Goal: Task Accomplishment & Management: Manage account settings

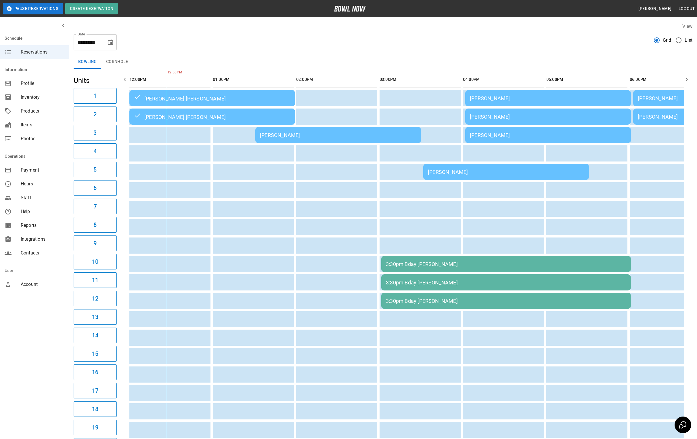
scroll to position [0, 438]
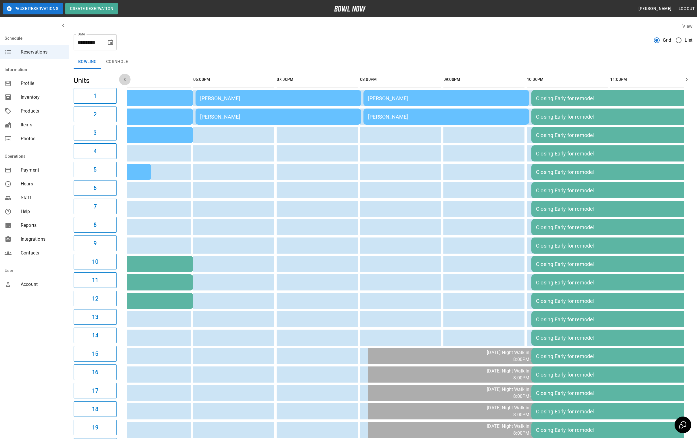
click at [127, 78] on icon "button" at bounding box center [124, 79] width 7 height 7
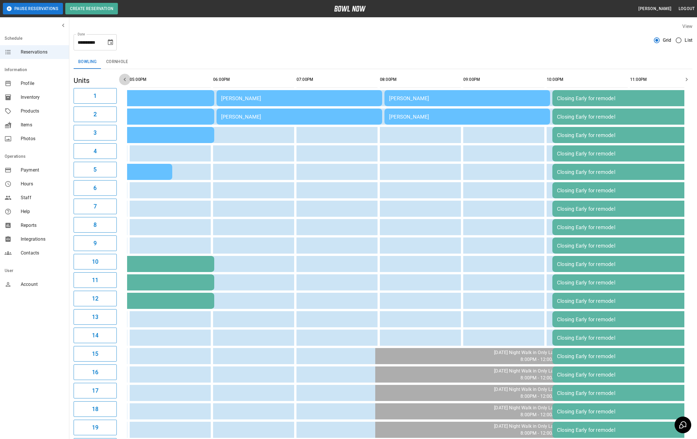
click at [127, 78] on icon "button" at bounding box center [124, 79] width 7 height 7
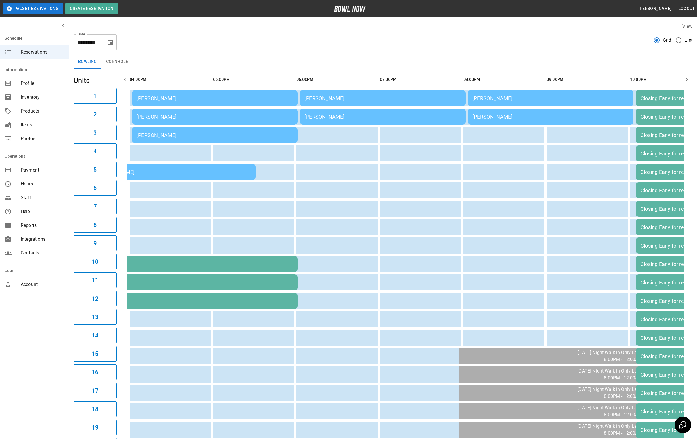
click at [127, 78] on icon "button" at bounding box center [124, 79] width 7 height 7
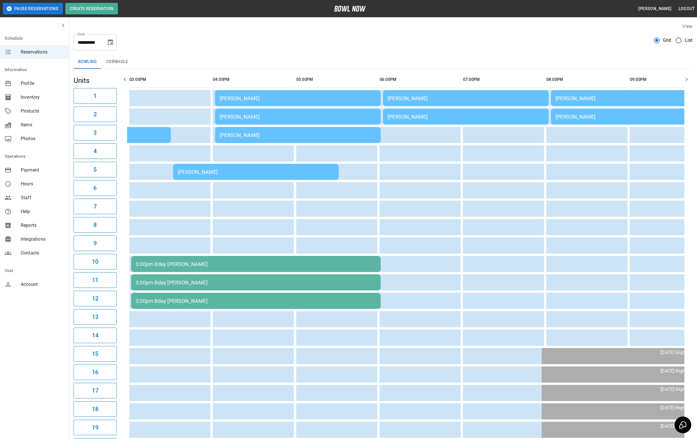
click at [127, 78] on icon "button" at bounding box center [124, 79] width 7 height 7
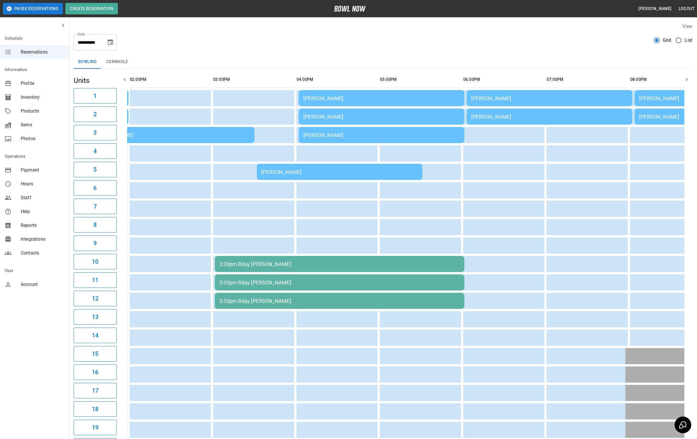
click at [127, 78] on icon "button" at bounding box center [124, 79] width 7 height 7
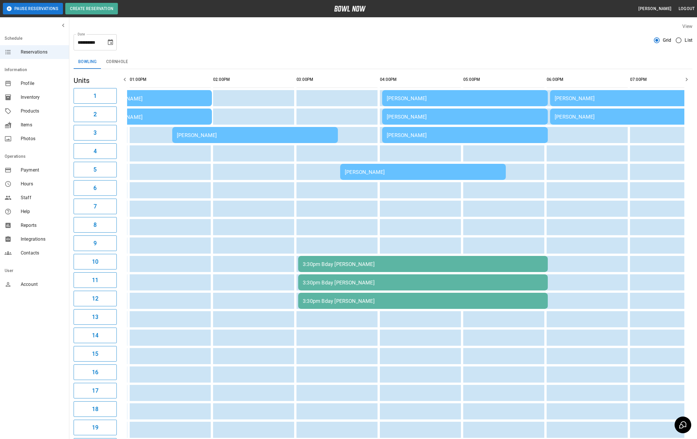
click at [127, 78] on icon "button" at bounding box center [124, 79] width 7 height 7
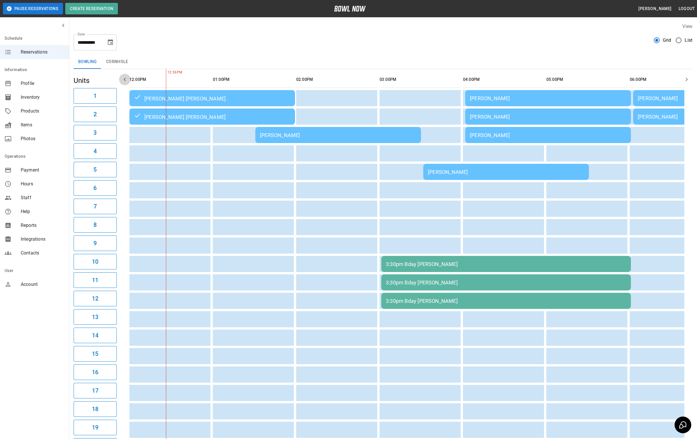
click at [127, 78] on icon "button" at bounding box center [124, 79] width 7 height 7
click at [287, 135] on div "[PERSON_NAME]" at bounding box center [338, 135] width 157 height 6
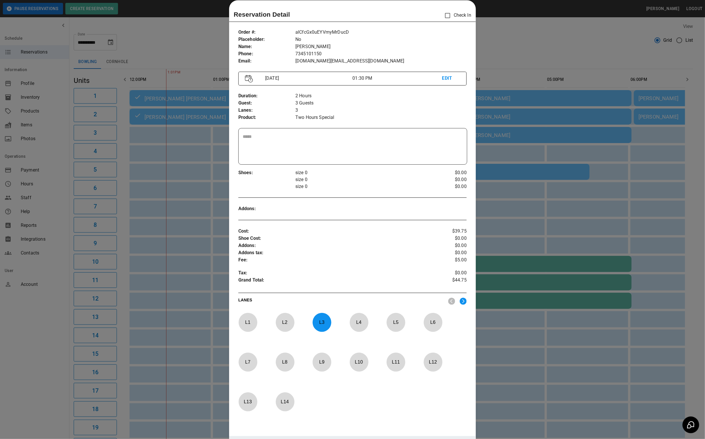
scroll to position [3, 0]
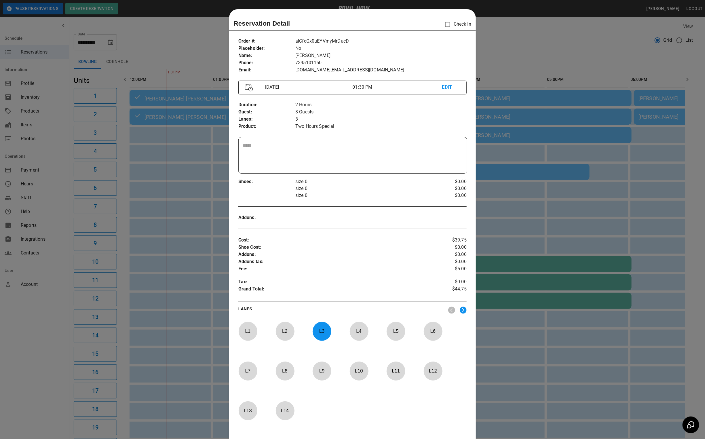
drag, startPoint x: 561, startPoint y: 173, endPoint x: 528, endPoint y: 180, distance: 33.5
click at [561, 173] on div at bounding box center [352, 219] width 705 height 439
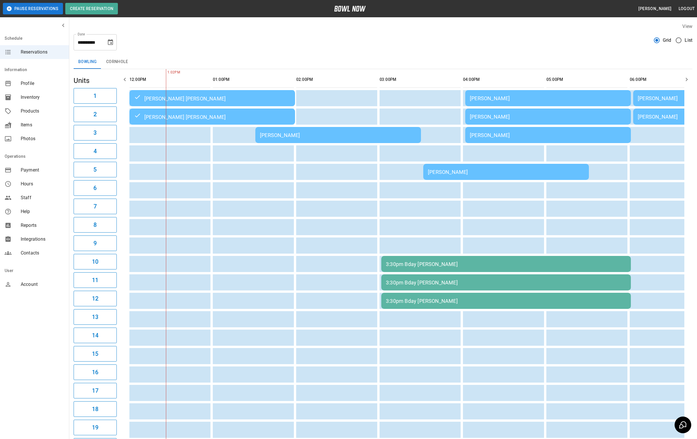
click at [438, 174] on div "[PERSON_NAME]" at bounding box center [506, 172] width 157 height 6
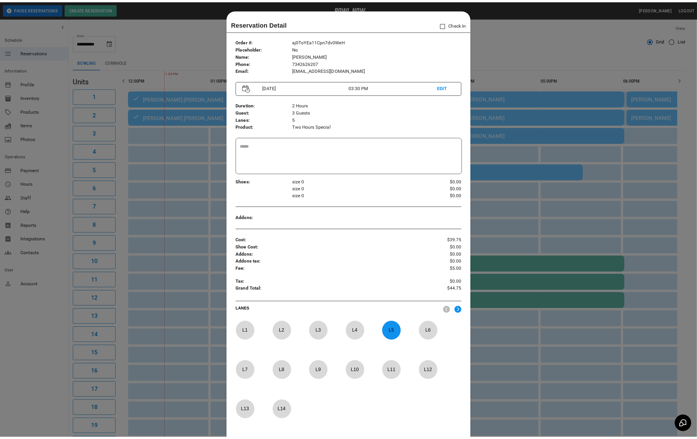
scroll to position [9, 0]
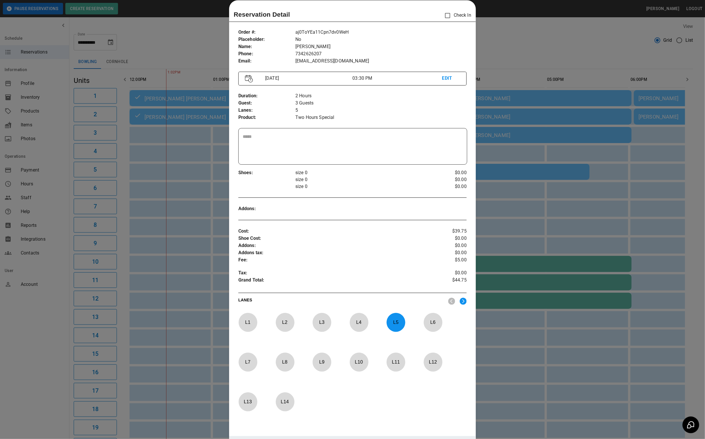
click at [510, 41] on div at bounding box center [352, 219] width 705 height 439
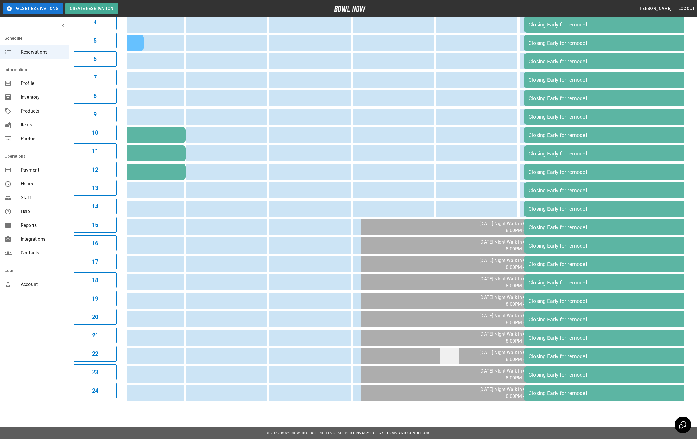
scroll to position [1, 0]
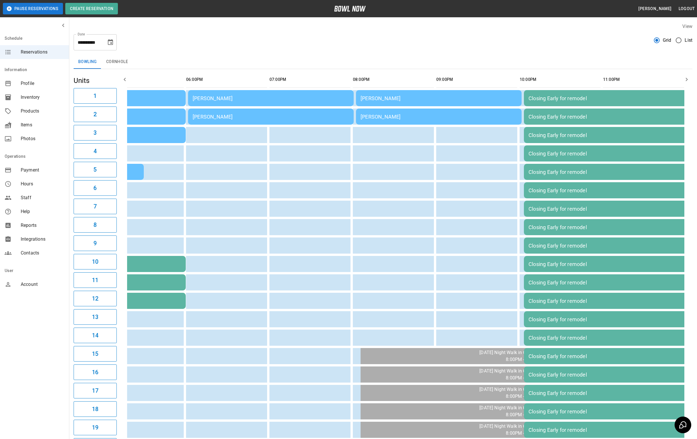
click at [223, 108] on table "[PERSON_NAME] [PERSON_NAME] [PERSON_NAME] [PERSON_NAME] [PERSON_NAME] Closing E…" at bounding box center [187, 300] width 1011 height 463
click at [221, 101] on div "[PERSON_NAME]" at bounding box center [271, 98] width 157 height 6
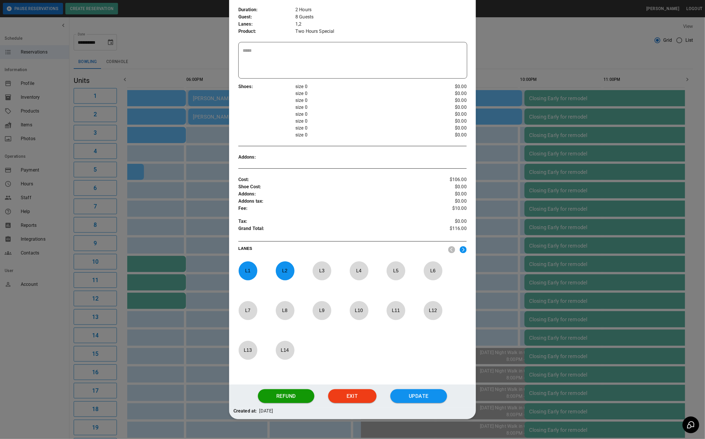
scroll to position [95, 0]
click at [242, 280] on div at bounding box center [248, 270] width 19 height 19
click at [266, 272] on div "L 1" at bounding box center [254, 278] width 33 height 35
click at [275, 272] on p "L 2" at bounding box center [284, 271] width 19 height 14
drag, startPoint x: 289, startPoint y: 270, endPoint x: 257, endPoint y: 270, distance: 32.8
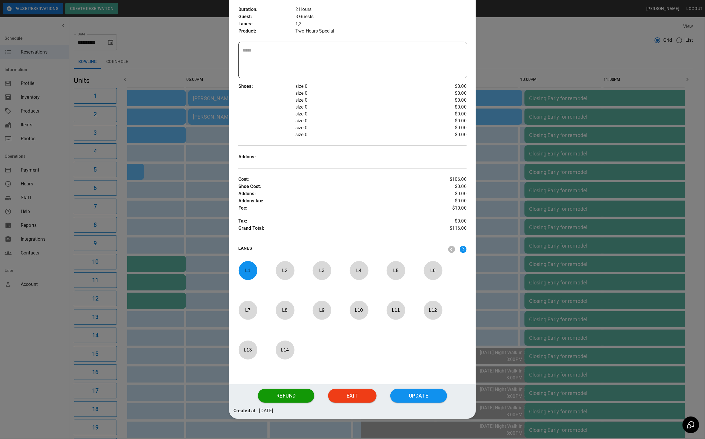
click at [289, 270] on p "L 2" at bounding box center [284, 271] width 19 height 14
drag, startPoint x: 237, startPoint y: 270, endPoint x: 257, endPoint y: 272, distance: 20.0
click at [238, 270] on p "L 1" at bounding box center [247, 271] width 19 height 14
drag, startPoint x: 285, startPoint y: 273, endPoint x: 289, endPoint y: 273, distance: 3.7
click at [286, 273] on p "L 2" at bounding box center [284, 271] width 19 height 14
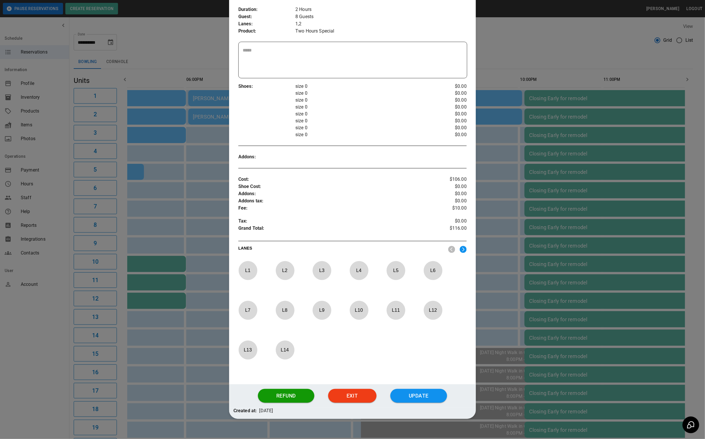
click at [249, 312] on p "L 7" at bounding box center [247, 310] width 19 height 14
click at [279, 308] on p "L 8" at bounding box center [284, 310] width 19 height 14
click at [417, 396] on button "Update" at bounding box center [418, 396] width 57 height 14
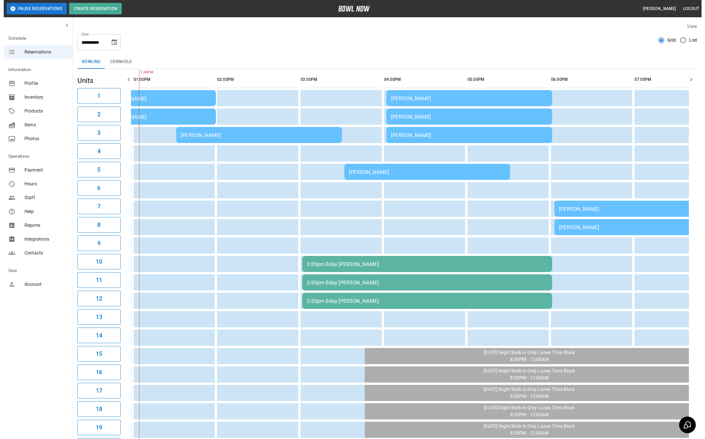
scroll to position [0, 83]
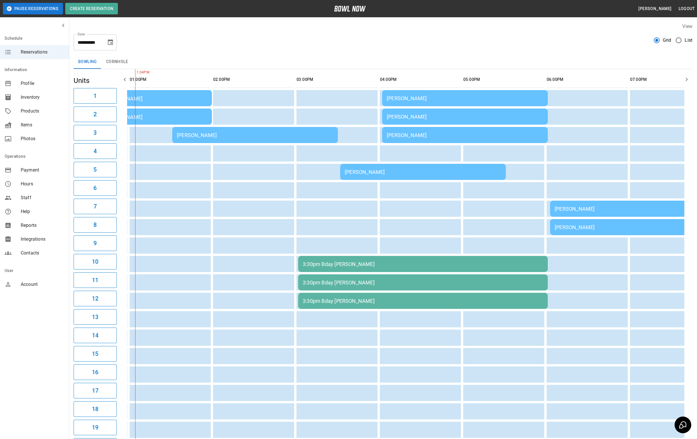
click at [412, 101] on div "[PERSON_NAME]" at bounding box center [465, 98] width 157 height 6
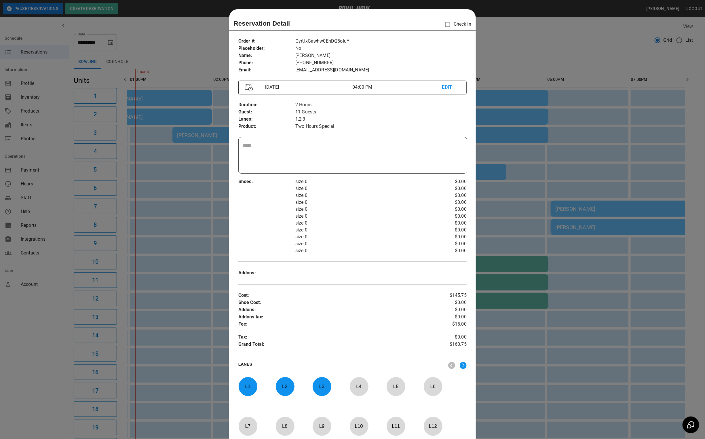
scroll to position [9, 0]
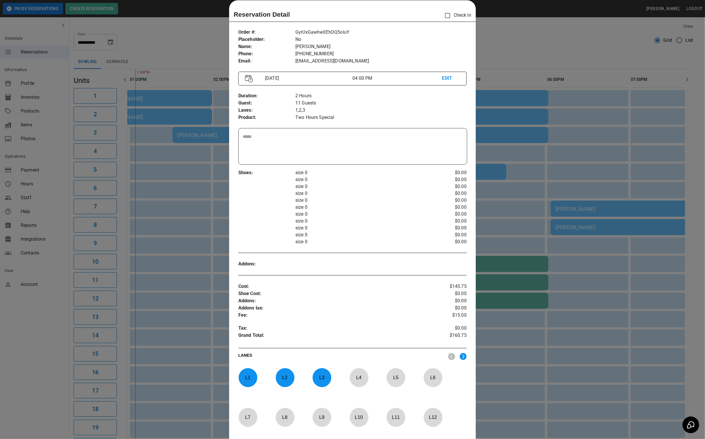
click at [243, 372] on p "L 1" at bounding box center [247, 378] width 19 height 14
drag, startPoint x: 286, startPoint y: 375, endPoint x: 303, endPoint y: 374, distance: 17.6
click at [287, 375] on p "L 2" at bounding box center [284, 378] width 19 height 14
click at [303, 374] on div "L 2" at bounding box center [291, 385] width 33 height 35
click at [324, 376] on p "L 3" at bounding box center [321, 378] width 19 height 14
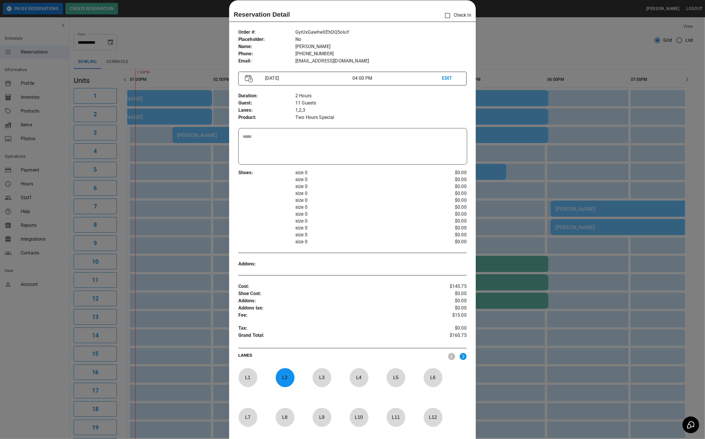
drag, startPoint x: 250, startPoint y: 415, endPoint x: 280, endPoint y: 416, distance: 29.9
click at [250, 416] on p "L 7" at bounding box center [247, 417] width 19 height 14
drag, startPoint x: 289, startPoint y: 416, endPoint x: 322, endPoint y: 419, distance: 32.9
click at [290, 416] on p "L 8" at bounding box center [284, 417] width 19 height 14
click at [323, 419] on p "L 9" at bounding box center [321, 417] width 19 height 14
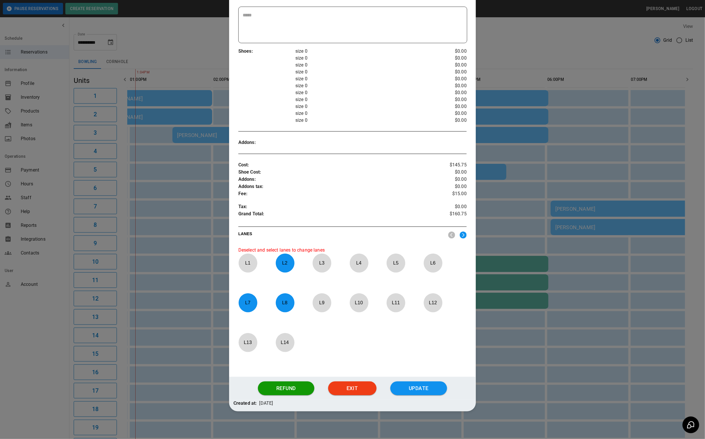
scroll to position [132, 0]
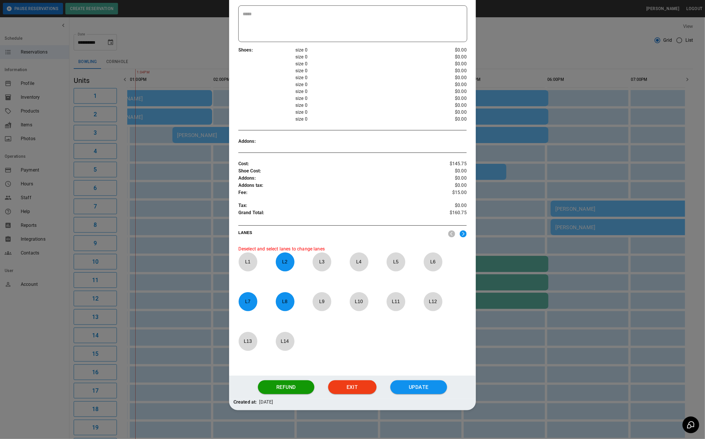
click at [285, 258] on p "L 2" at bounding box center [284, 262] width 19 height 14
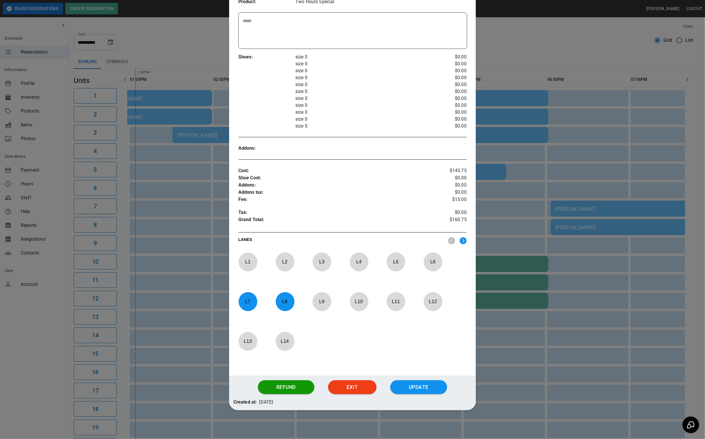
scroll to position [125, 0]
drag, startPoint x: 318, startPoint y: 300, endPoint x: 423, endPoint y: 359, distance: 121.0
click at [318, 300] on p "L 9" at bounding box center [321, 302] width 19 height 14
drag, startPoint x: 434, startPoint y: 388, endPoint x: 468, endPoint y: 371, distance: 37.2
click at [432, 390] on button "Update" at bounding box center [418, 387] width 57 height 14
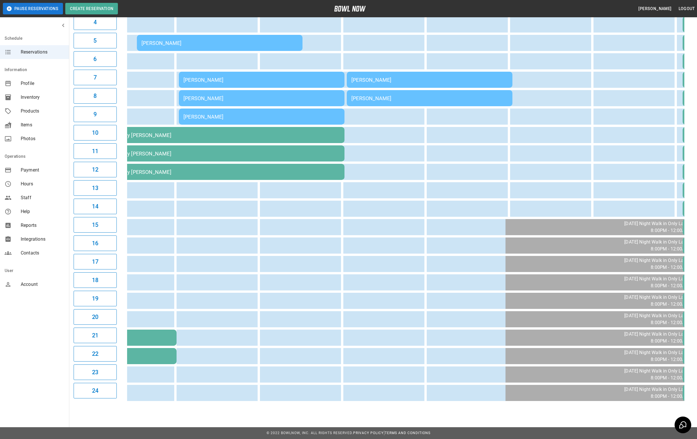
scroll to position [0, 290]
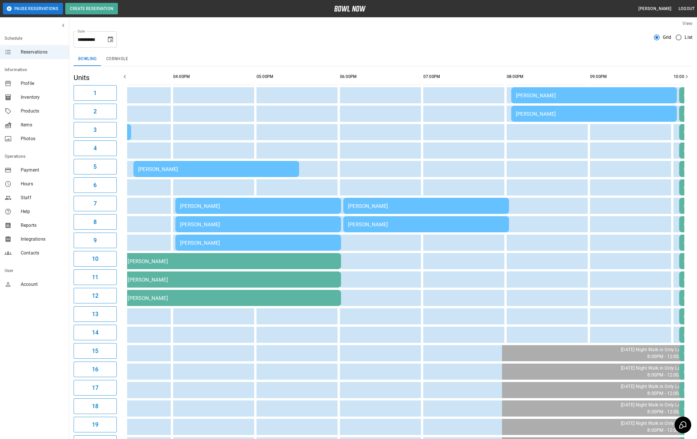
click at [413, 214] on td "[PERSON_NAME]" at bounding box center [427, 206] width 166 height 16
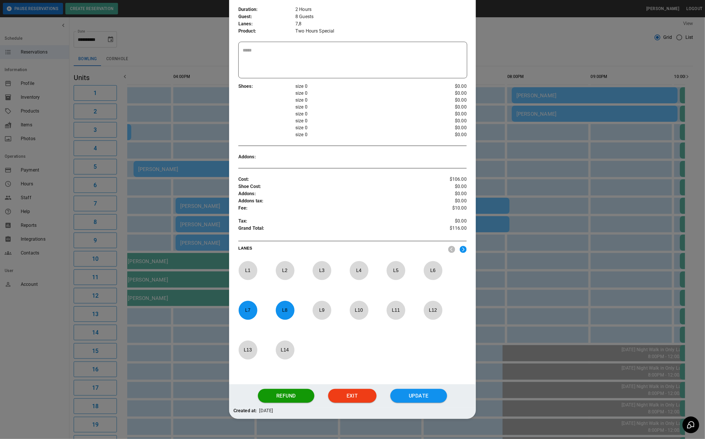
drag, startPoint x: 251, startPoint y: 321, endPoint x: 280, endPoint y: 316, distance: 29.1
click at [251, 321] on div "L 7" at bounding box center [254, 318] width 33 height 35
click at [280, 311] on p "L 8" at bounding box center [284, 310] width 19 height 14
click at [389, 269] on p "L 5" at bounding box center [395, 271] width 19 height 14
click at [427, 274] on p "L 6" at bounding box center [432, 271] width 19 height 14
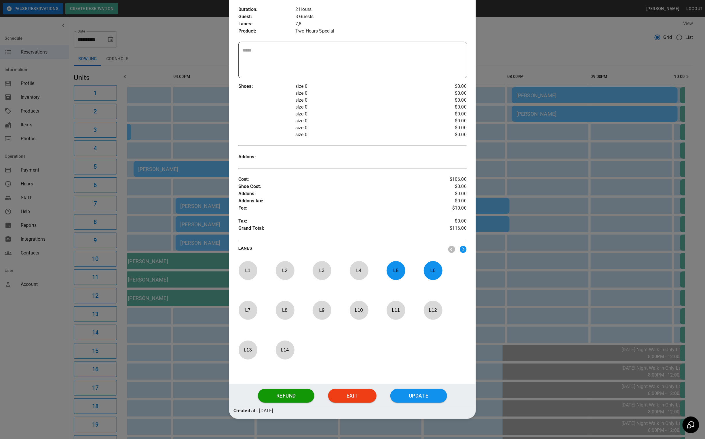
drag, startPoint x: 416, startPoint y: 402, endPoint x: 453, endPoint y: 383, distance: 41.7
click at [416, 402] on button "Update" at bounding box center [418, 396] width 57 height 14
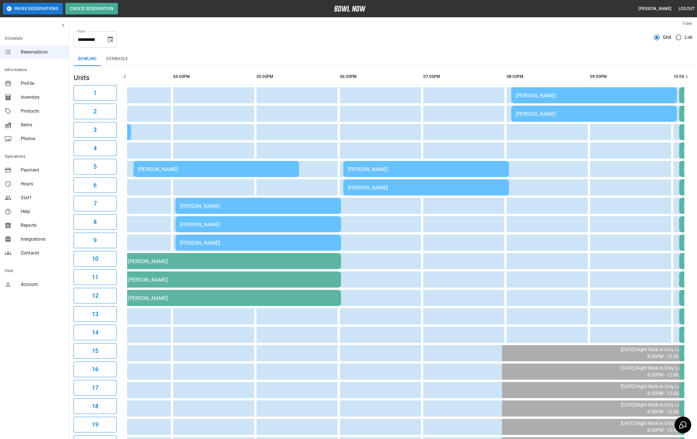
click at [153, 164] on td "[PERSON_NAME]" at bounding box center [217, 169] width 166 height 16
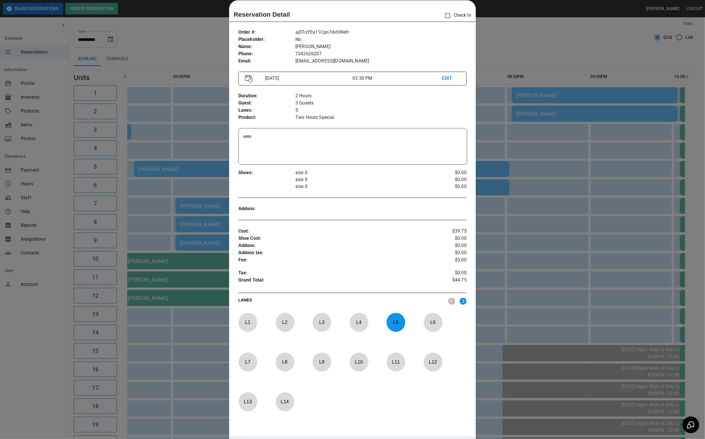
drag, startPoint x: 399, startPoint y: 322, endPoint x: 320, endPoint y: 322, distance: 78.8
click at [398, 322] on p "L 5" at bounding box center [395, 322] width 19 height 14
drag, startPoint x: 242, startPoint y: 322, endPoint x: 274, endPoint y: 330, distance: 33.2
click at [242, 322] on p "L 1" at bounding box center [247, 322] width 19 height 14
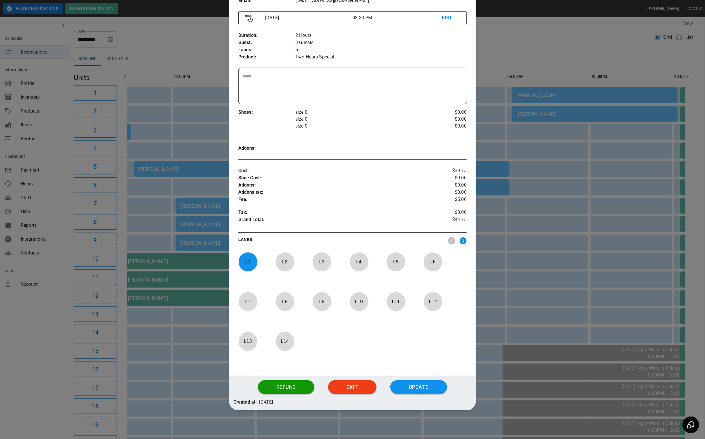
click at [403, 382] on button "Update" at bounding box center [418, 387] width 57 height 14
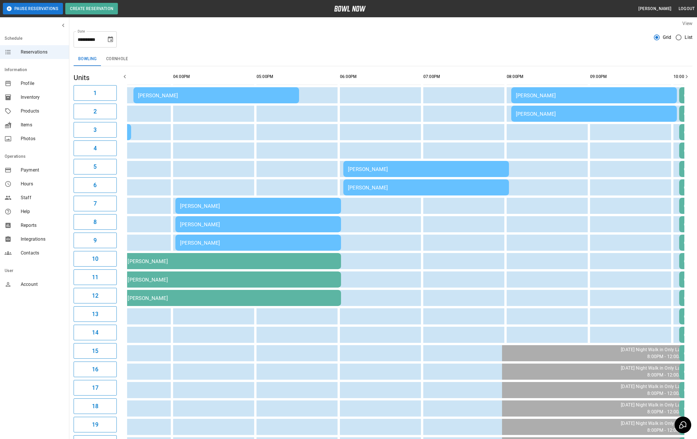
click at [280, 211] on td "[PERSON_NAME]" at bounding box center [259, 206] width 166 height 16
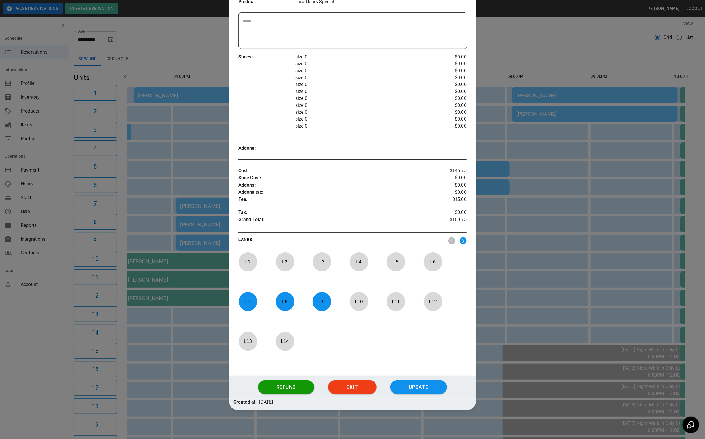
drag, startPoint x: 313, startPoint y: 303, endPoint x: 291, endPoint y: 303, distance: 21.6
click at [312, 304] on p "L 9" at bounding box center [321, 302] width 19 height 14
click at [277, 300] on p "L 8" at bounding box center [284, 302] width 19 height 14
drag, startPoint x: 382, startPoint y: 267, endPoint x: 395, endPoint y: 266, distance: 13.5
click at [383, 266] on div "L 1 L 2 L 3 L 4 L 5 L 6 L 7 L 8 L 9 L 10 L 11 L 12 L 13 L 14" at bounding box center [352, 309] width 228 height 115
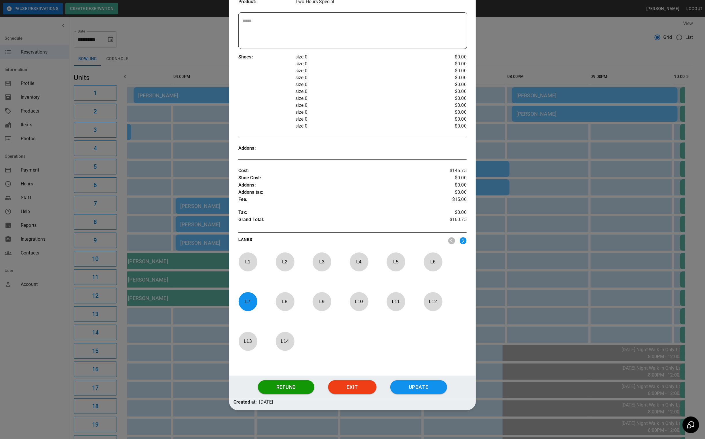
click at [396, 266] on p "L 5" at bounding box center [395, 262] width 19 height 14
drag, startPoint x: 429, startPoint y: 266, endPoint x: 430, endPoint y: 293, distance: 26.5
click at [430, 266] on p "L 6" at bounding box center [432, 262] width 19 height 14
drag, startPoint x: 423, startPoint y: 380, endPoint x: 423, endPoint y: 384, distance: 4.0
click at [423, 384] on button "Update" at bounding box center [418, 387] width 57 height 14
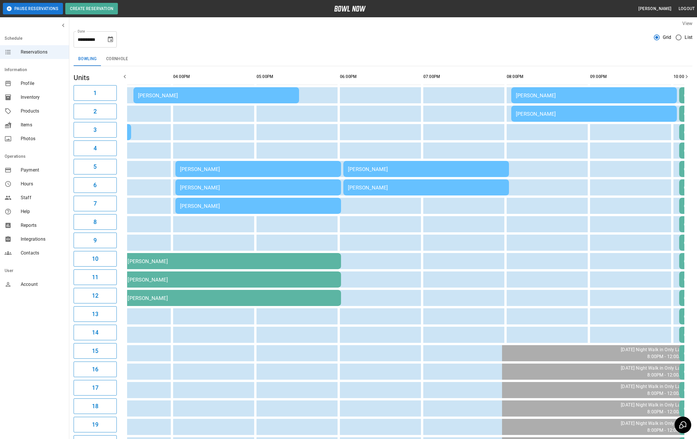
click at [384, 172] on div "[PERSON_NAME]" at bounding box center [426, 169] width 157 height 6
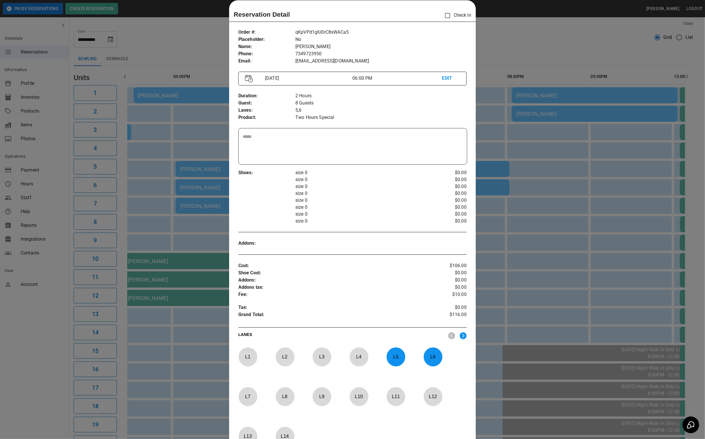
click at [396, 354] on p "L 5" at bounding box center [395, 357] width 19 height 14
click at [426, 354] on p "L 6" at bounding box center [432, 357] width 19 height 14
drag, startPoint x: 317, startPoint y: 357, endPoint x: 354, endPoint y: 360, distance: 37.0
click at [317, 357] on p "L 3" at bounding box center [321, 357] width 19 height 14
click at [364, 360] on p "L 4" at bounding box center [358, 357] width 19 height 14
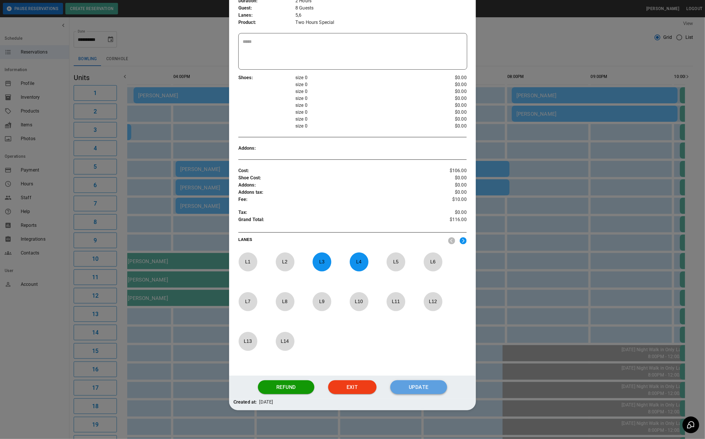
click at [418, 385] on button "Update" at bounding box center [418, 387] width 57 height 14
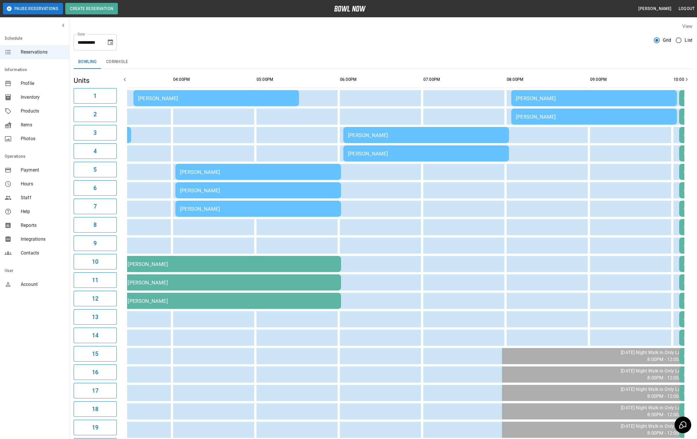
click at [373, 158] on td "[PERSON_NAME]" at bounding box center [427, 153] width 166 height 16
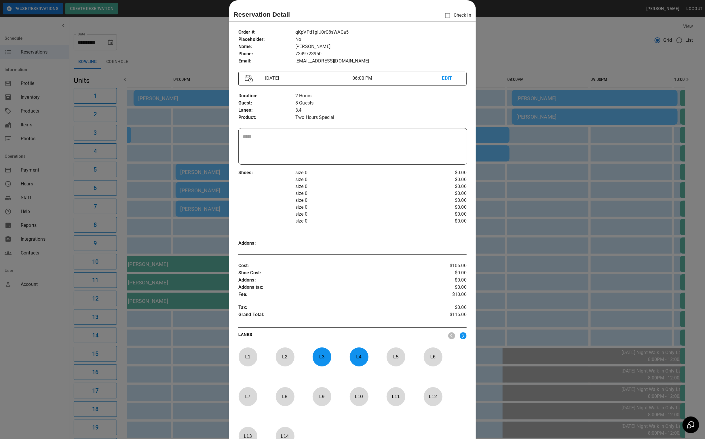
drag, startPoint x: 568, startPoint y: 129, endPoint x: 556, endPoint y: 124, distance: 12.9
click at [568, 129] on div at bounding box center [352, 219] width 705 height 439
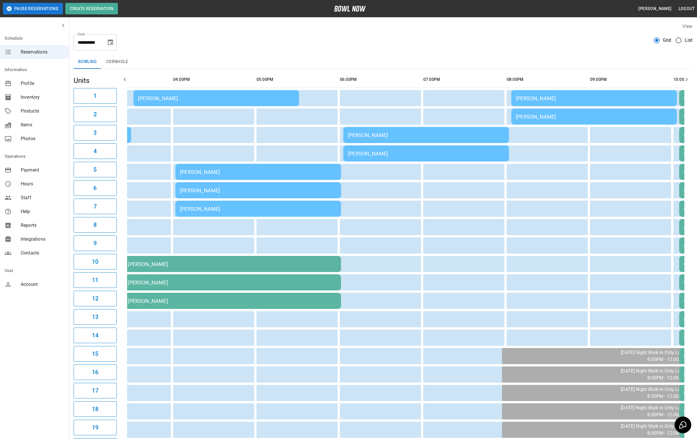
click at [553, 121] on td "[PERSON_NAME]" at bounding box center [595, 116] width 166 height 16
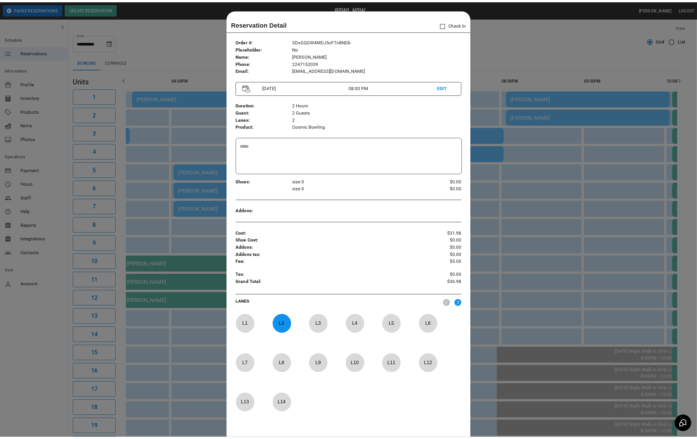
scroll to position [9, 0]
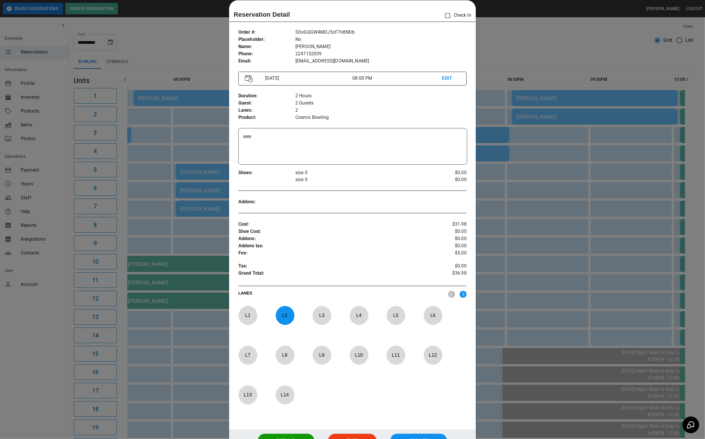
drag, startPoint x: 517, startPoint y: 40, endPoint x: 518, endPoint y: 44, distance: 4.1
click at [517, 40] on div at bounding box center [352, 219] width 705 height 439
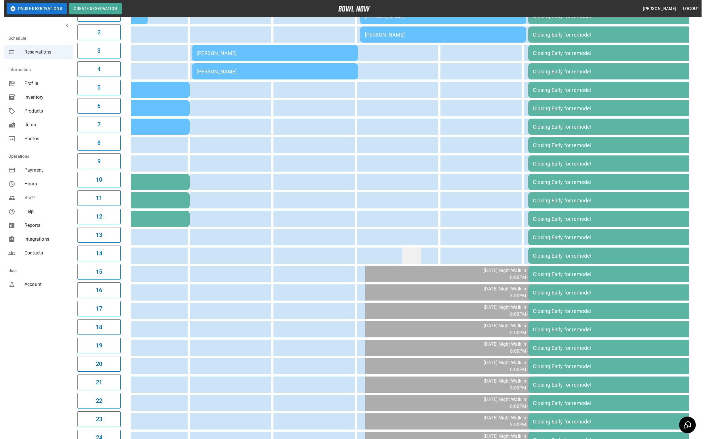
scroll to position [3, 0]
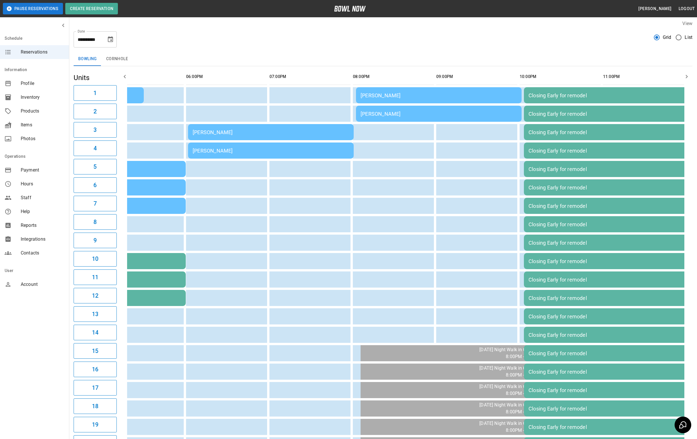
click at [392, 113] on div "[PERSON_NAME]" at bounding box center [439, 114] width 157 height 6
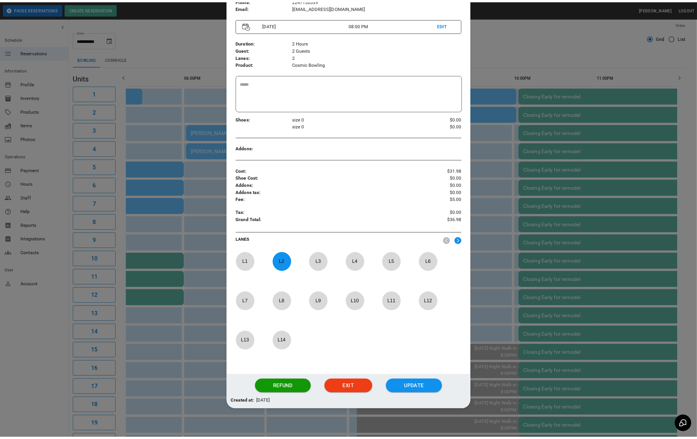
scroll to position [63, 0]
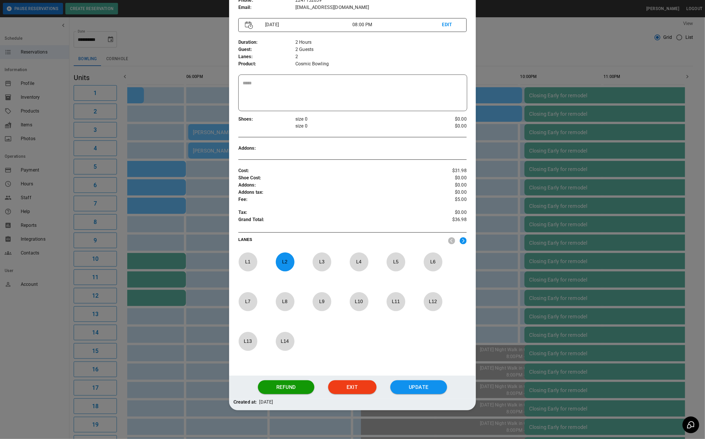
click at [289, 262] on p "L 2" at bounding box center [284, 262] width 19 height 14
click at [404, 299] on div "L 11" at bounding box center [402, 309] width 33 height 35
click at [391, 301] on p "L 11" at bounding box center [395, 302] width 19 height 14
click at [400, 303] on p "L 11" at bounding box center [395, 302] width 19 height 14
click at [403, 376] on div "Order # : Placeholder : Name : Phone : Email : SDxGQGW4MDJ5cF7n8NDb No [PERSON_…" at bounding box center [352, 190] width 247 height 439
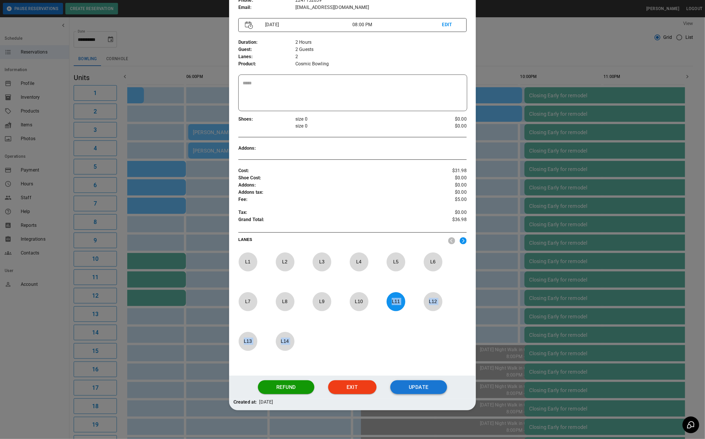
click at [406, 385] on button "Update" at bounding box center [418, 387] width 57 height 14
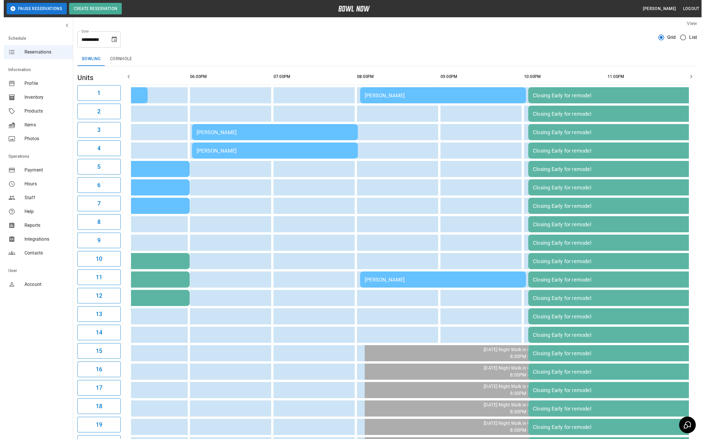
scroll to position [0, 438]
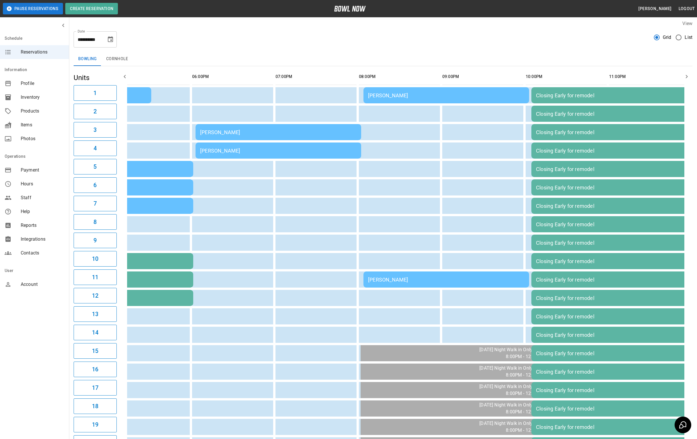
drag, startPoint x: 460, startPoint y: 84, endPoint x: 453, endPoint y: 94, distance: 12.0
click at [458, 85] on table "[PERSON_NAME] [PERSON_NAME] [PERSON_NAME] [PERSON_NAME] Closing Early for remod…" at bounding box center [194, 297] width 1011 height 463
click at [453, 94] on div "[PERSON_NAME]" at bounding box center [446, 95] width 157 height 6
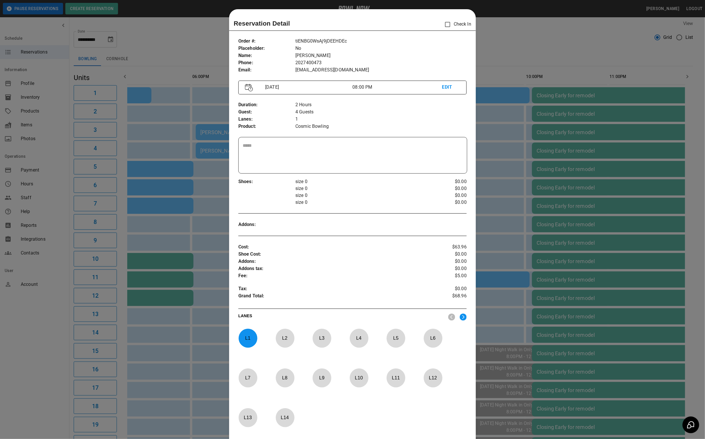
scroll to position [9, 0]
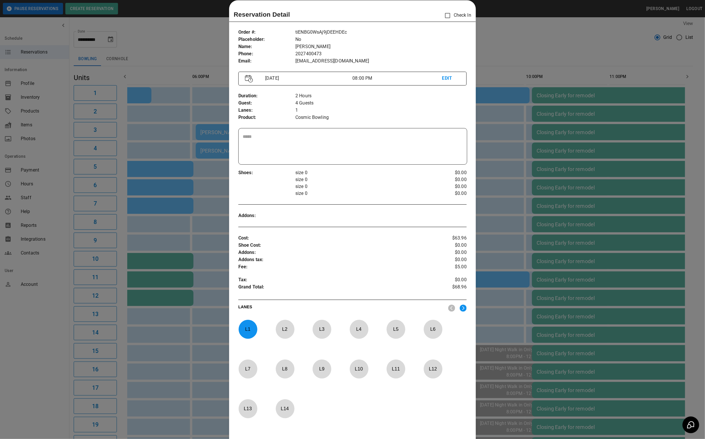
click at [243, 326] on p "L 1" at bounding box center [247, 329] width 19 height 14
drag, startPoint x: 325, startPoint y: 367, endPoint x: 333, endPoint y: 367, distance: 8.6
click at [325, 367] on p "L 9" at bounding box center [321, 369] width 19 height 14
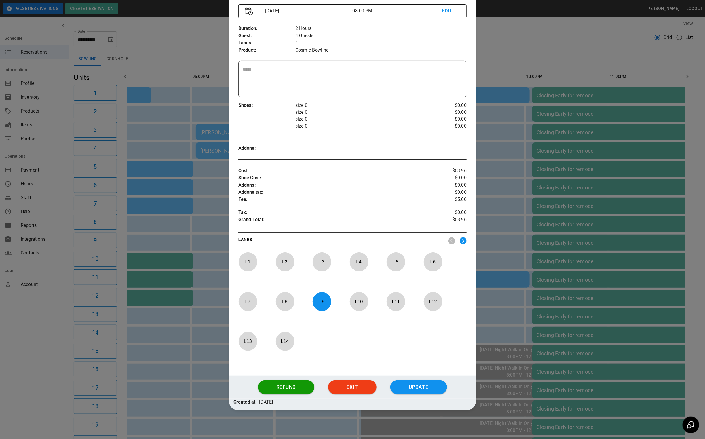
click at [402, 389] on button "Update" at bounding box center [418, 387] width 57 height 14
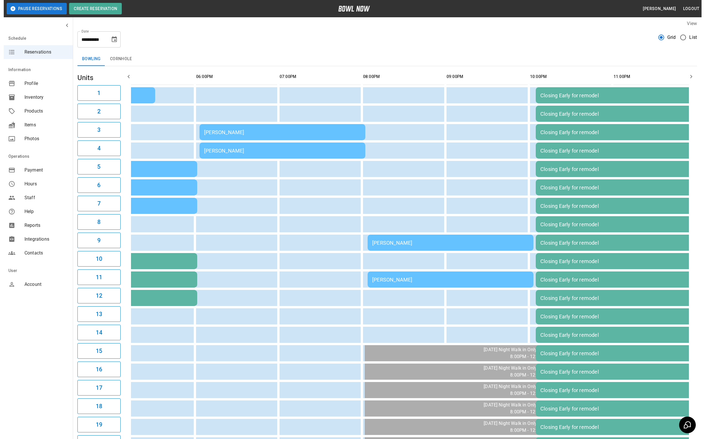
scroll to position [0, 424]
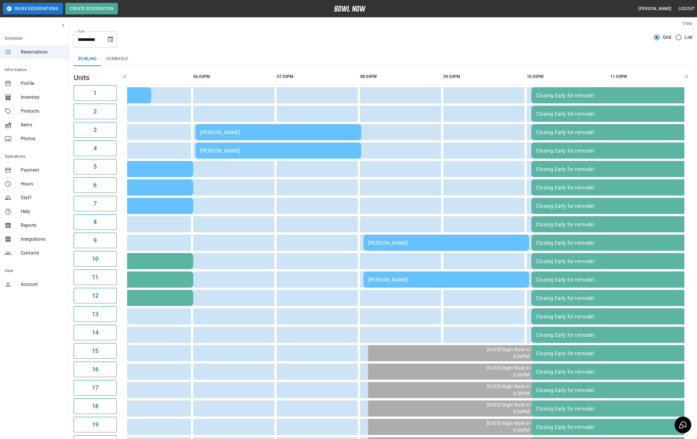
click at [386, 240] on div "[PERSON_NAME]" at bounding box center [446, 243] width 157 height 6
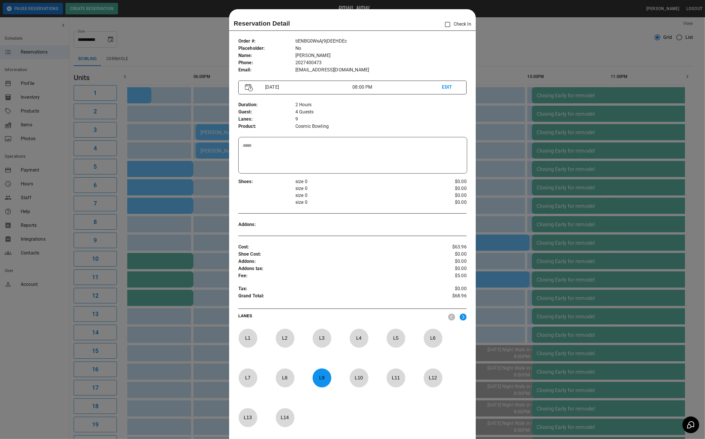
scroll to position [9, 0]
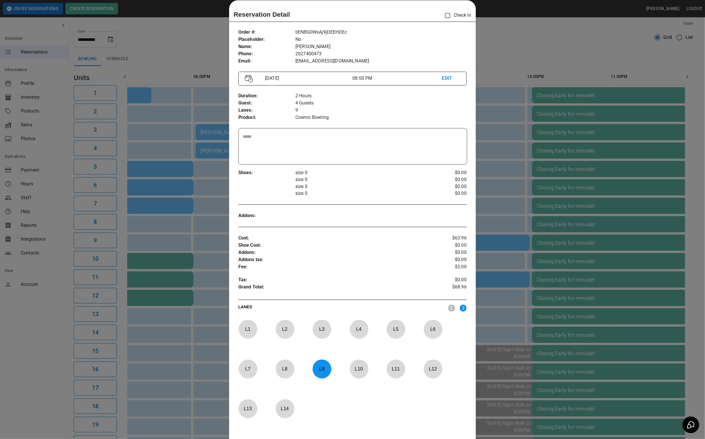
click at [321, 370] on p "L 9" at bounding box center [321, 369] width 19 height 14
click at [258, 407] on div "L 13" at bounding box center [254, 416] width 33 height 35
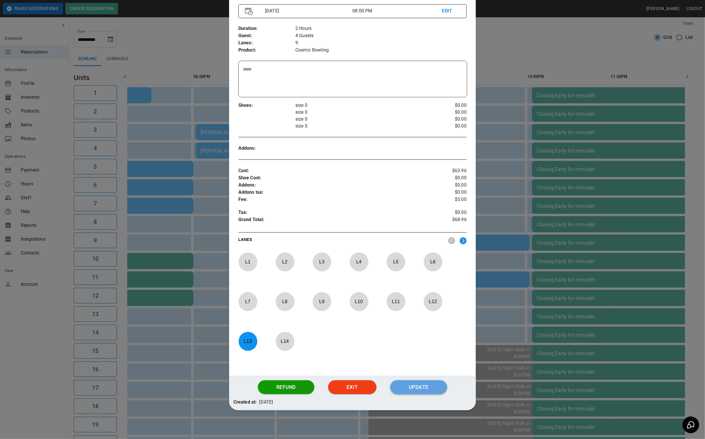
click at [411, 385] on button "Update" at bounding box center [418, 387] width 57 height 14
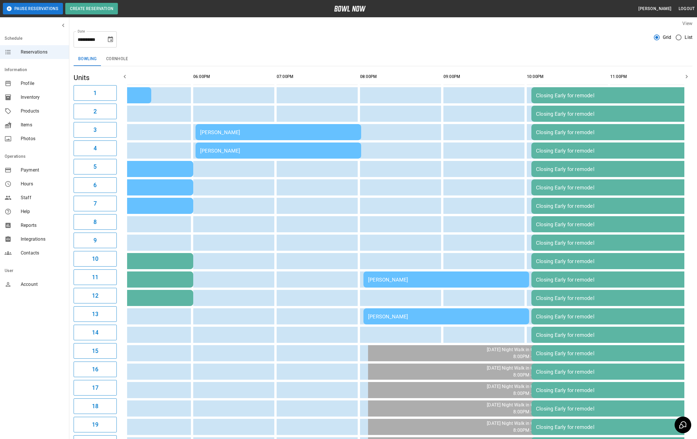
click at [380, 281] on div "[PERSON_NAME]" at bounding box center [446, 280] width 157 height 6
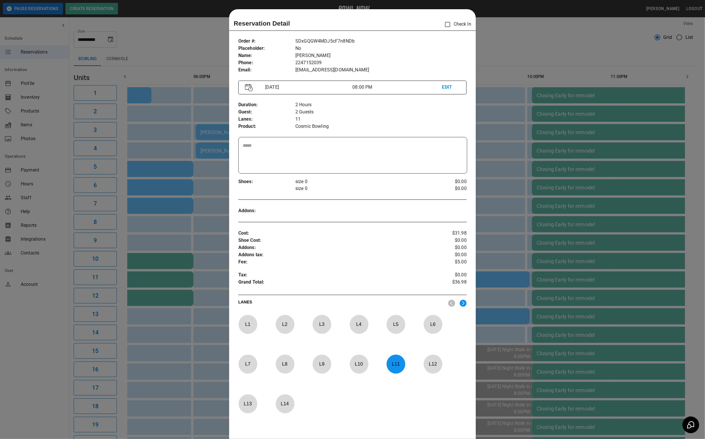
scroll to position [9, 0]
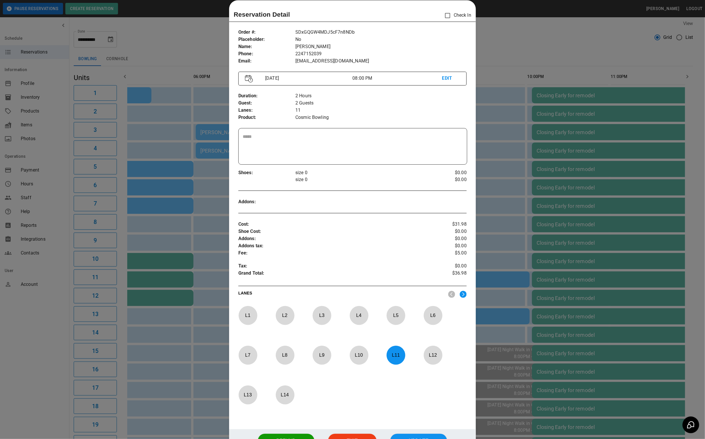
drag, startPoint x: 388, startPoint y: 357, endPoint x: 375, endPoint y: 359, distance: 12.3
click at [388, 357] on p "L 11" at bounding box center [395, 355] width 19 height 14
click at [327, 360] on p "L 9" at bounding box center [321, 355] width 19 height 14
click at [404, 438] on button "Update" at bounding box center [418, 441] width 57 height 14
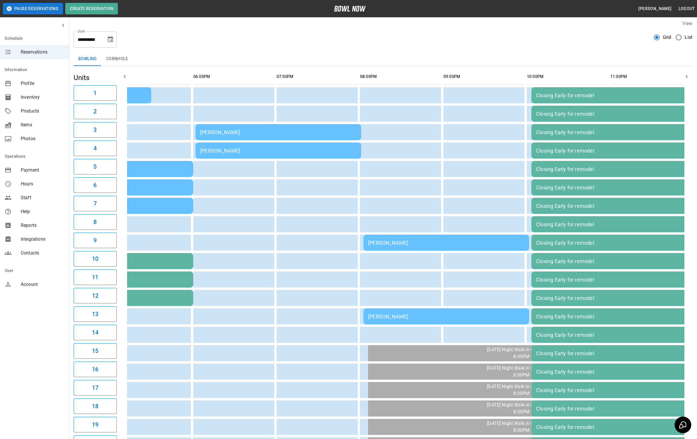
click at [473, 310] on td "[PERSON_NAME]" at bounding box center [447, 316] width 166 height 16
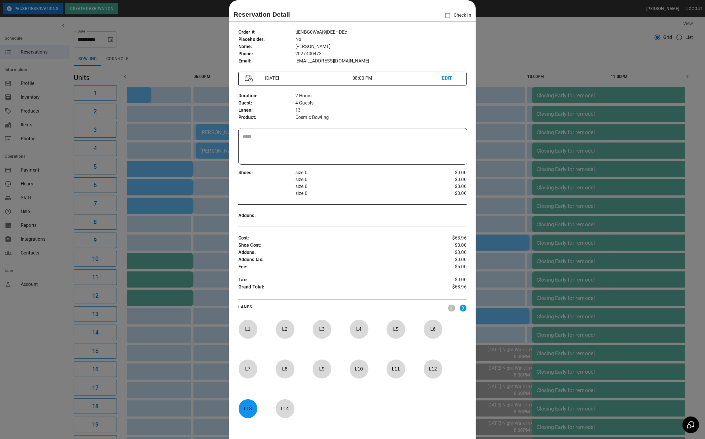
drag, startPoint x: 249, startPoint y: 407, endPoint x: 308, endPoint y: 400, distance: 59.4
click at [249, 407] on p "L 13" at bounding box center [247, 409] width 19 height 14
click at [394, 373] on p "L 11" at bounding box center [395, 369] width 19 height 14
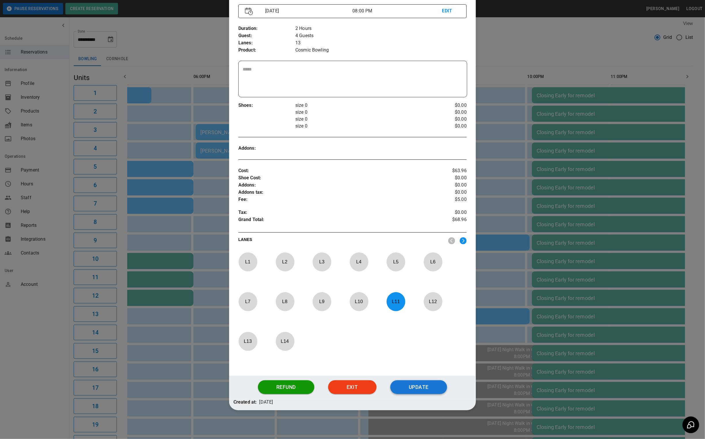
click at [400, 380] on button "Update" at bounding box center [418, 387] width 57 height 14
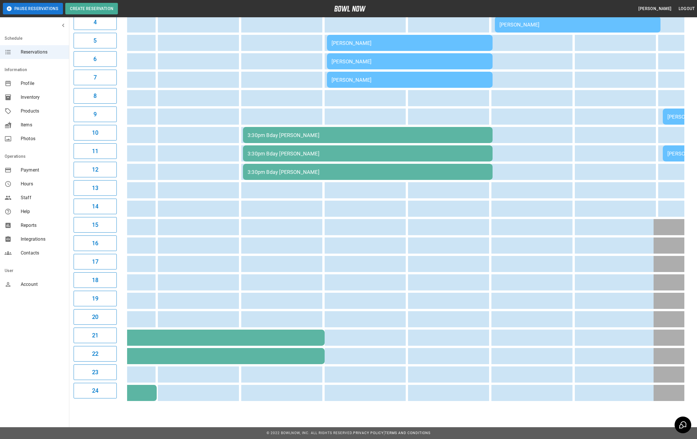
scroll to position [0, 105]
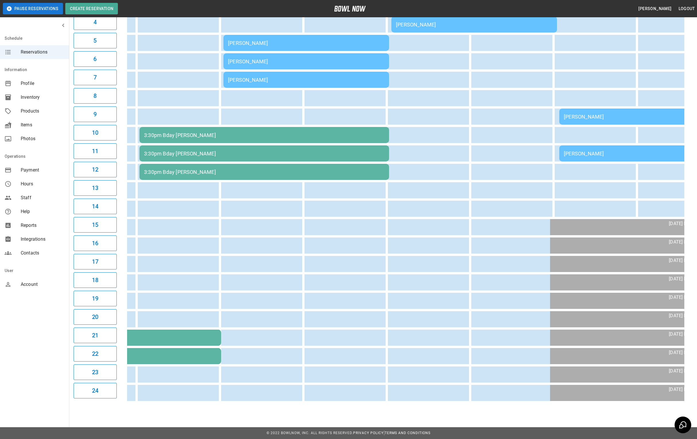
click at [301, 406] on div "**********" at bounding box center [383, 149] width 628 height 518
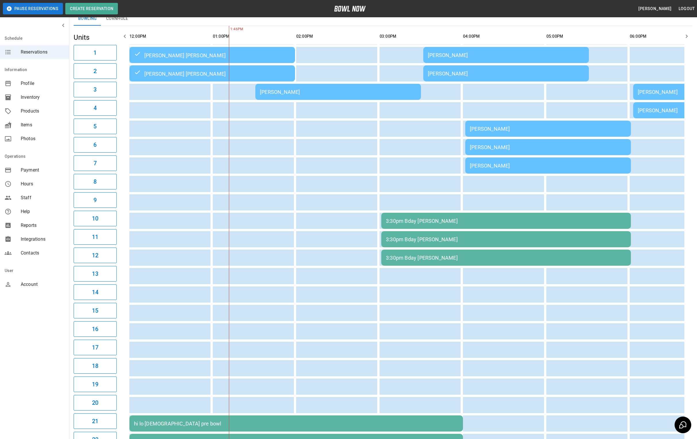
click at [280, 95] on td "[PERSON_NAME]" at bounding box center [339, 92] width 166 height 16
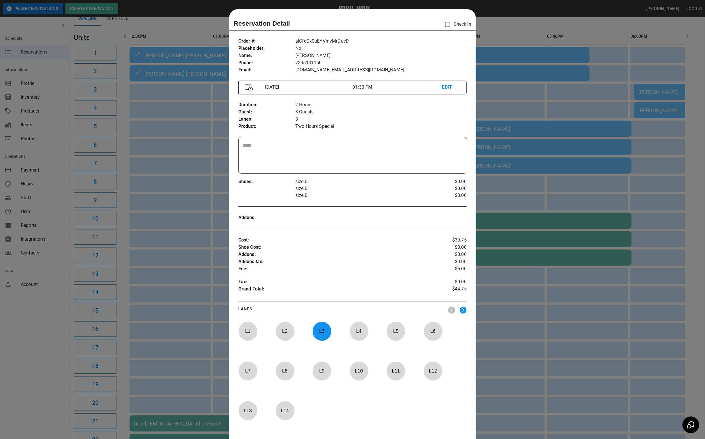
scroll to position [9, 0]
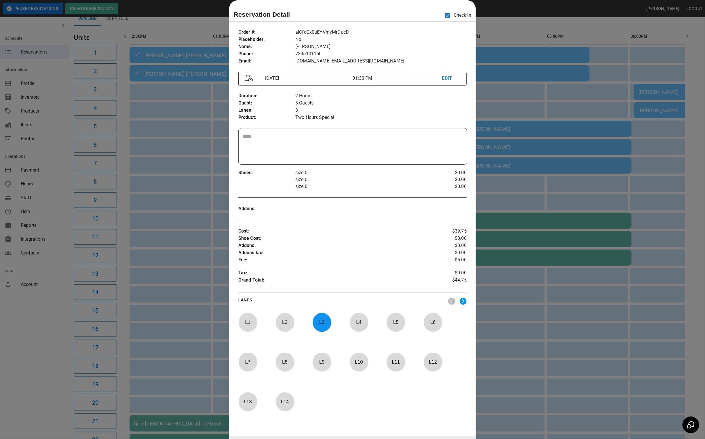
click at [567, 94] on div at bounding box center [352, 219] width 705 height 439
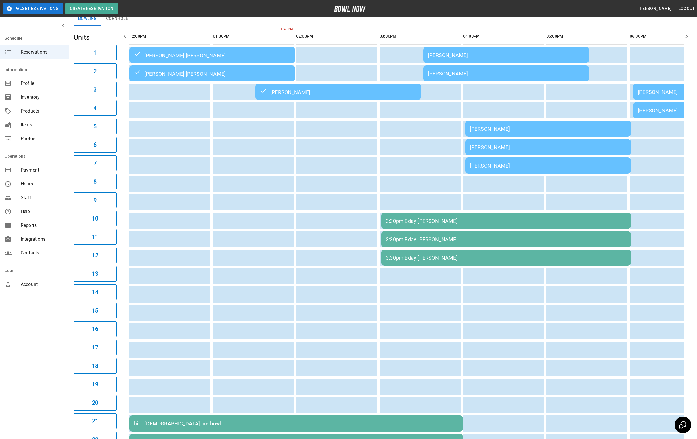
click at [508, 77] on td "[PERSON_NAME]" at bounding box center [507, 73] width 166 height 16
